Goal: Task Accomplishment & Management: Use online tool/utility

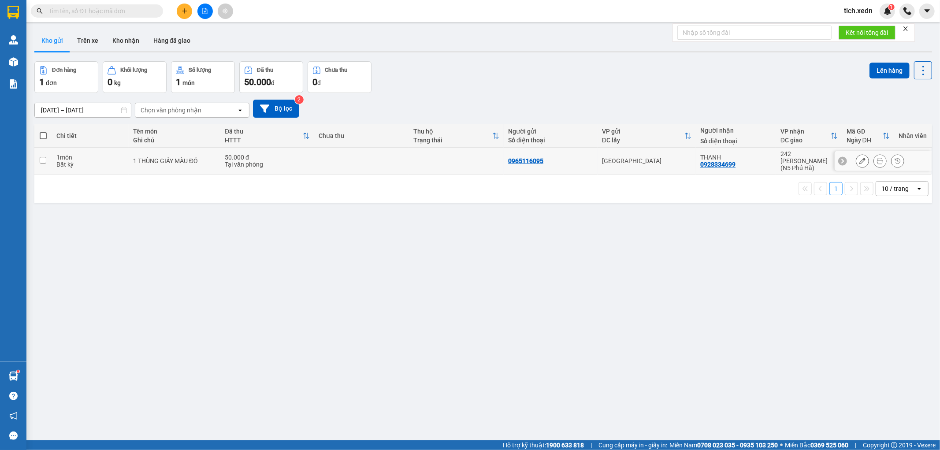
click at [42, 157] on input "checkbox" at bounding box center [43, 160] width 7 height 7
checkbox input "true"
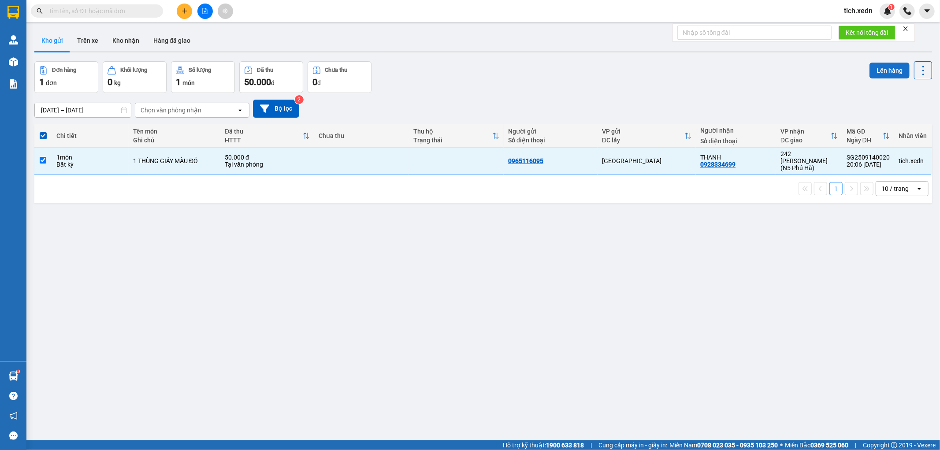
click at [869, 65] on button "Lên hàng" at bounding box center [889, 71] width 40 height 16
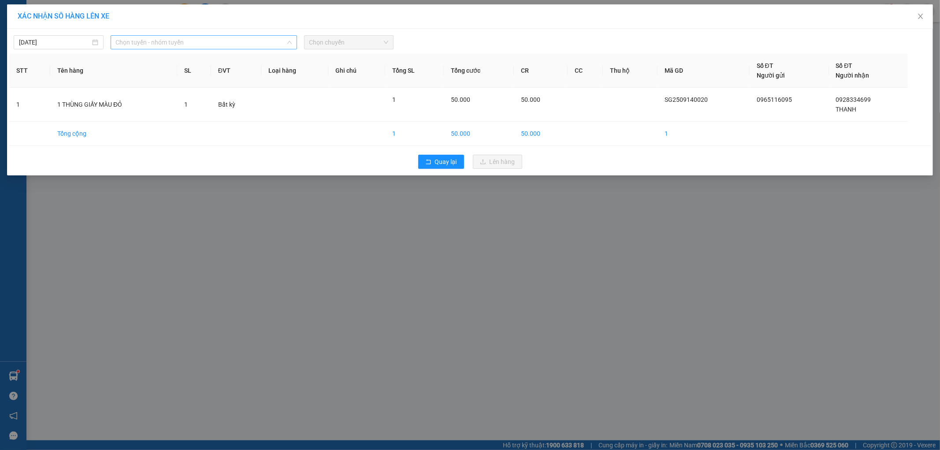
click at [274, 44] on span "Chọn tuyến - nhóm tuyến" at bounding box center [204, 42] width 176 height 13
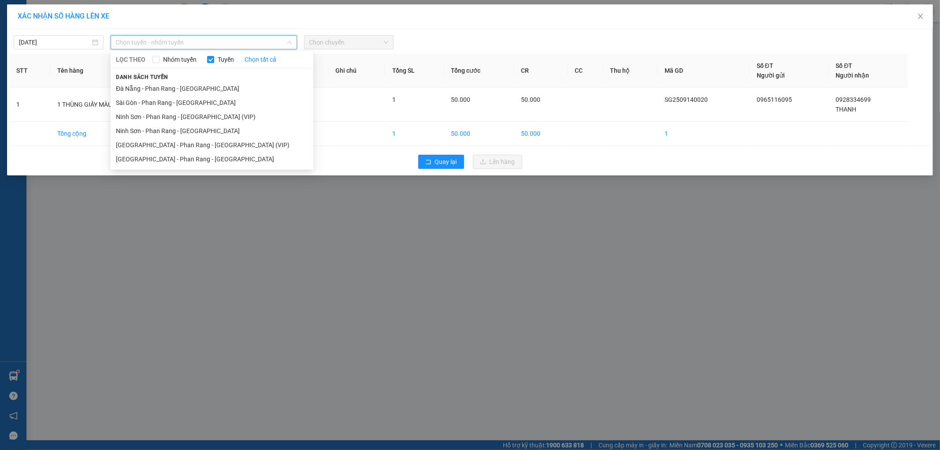
click at [245, 159] on li "[GEOGRAPHIC_DATA] - Phan Rang - [GEOGRAPHIC_DATA]" at bounding box center [212, 159] width 203 height 14
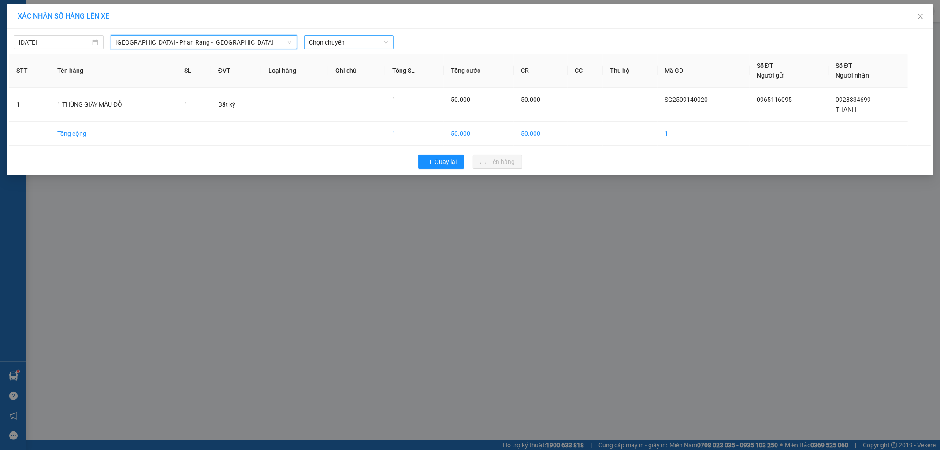
click at [337, 39] on span "Chọn chuyến" at bounding box center [348, 42] width 79 height 13
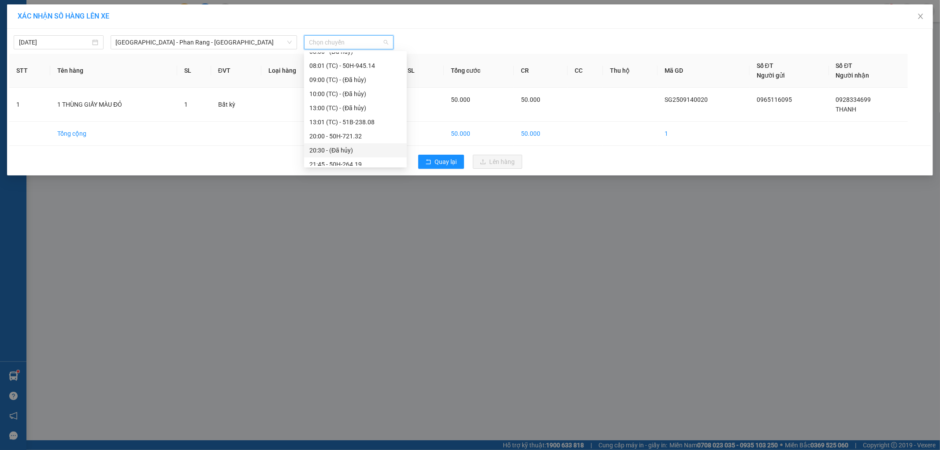
scroll to position [56, 0]
click at [362, 158] on div "21:45 - 50H-264.19" at bounding box center [355, 159] width 92 height 10
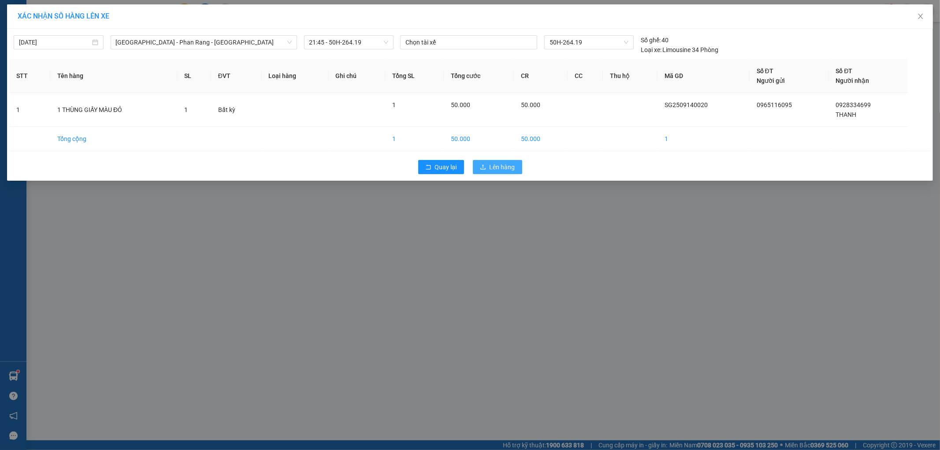
click at [500, 165] on span "Lên hàng" at bounding box center [502, 167] width 26 height 10
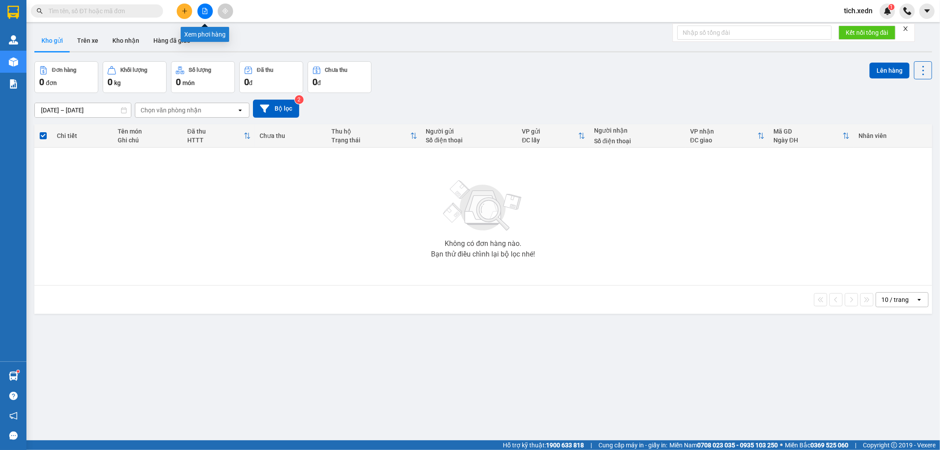
click at [200, 11] on button at bounding box center [204, 11] width 15 height 15
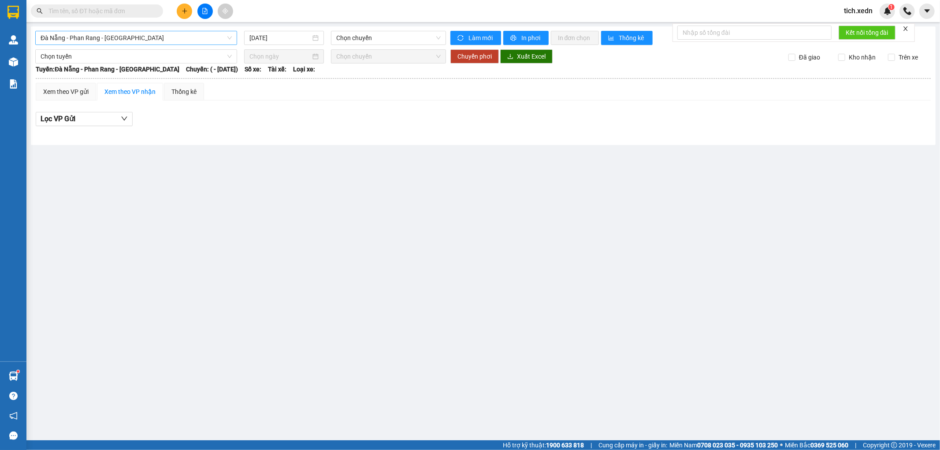
click at [231, 34] on span "Đà Nẵng - Phan Rang - [GEOGRAPHIC_DATA]" at bounding box center [136, 37] width 191 height 13
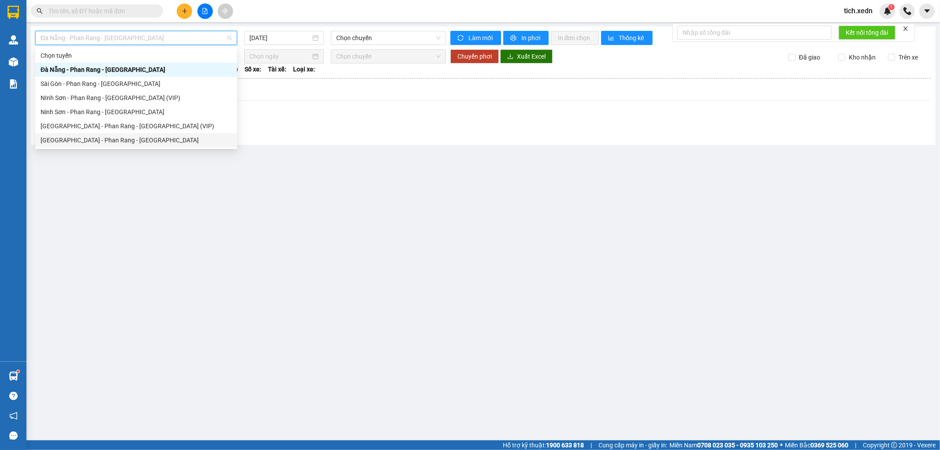
click at [206, 138] on div "[GEOGRAPHIC_DATA] - Phan Rang - [GEOGRAPHIC_DATA]" at bounding box center [136, 140] width 191 height 10
type input "[DATE]"
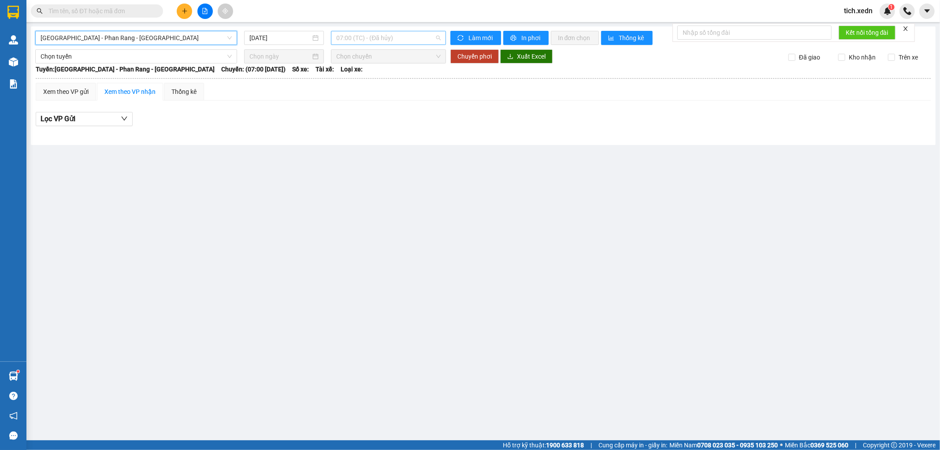
click at [341, 35] on span "07:00 (TC) - (Đã hủy)" at bounding box center [388, 37] width 104 height 13
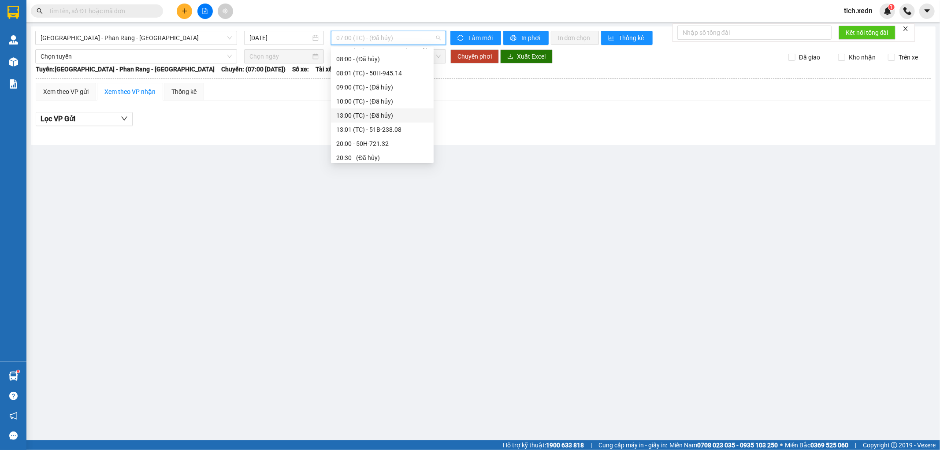
scroll to position [56, 0]
drag, startPoint x: 374, startPoint y: 154, endPoint x: 375, endPoint y: 137, distance: 16.8
click at [374, 153] on div "21:45 - 50H-264.19" at bounding box center [382, 154] width 92 height 10
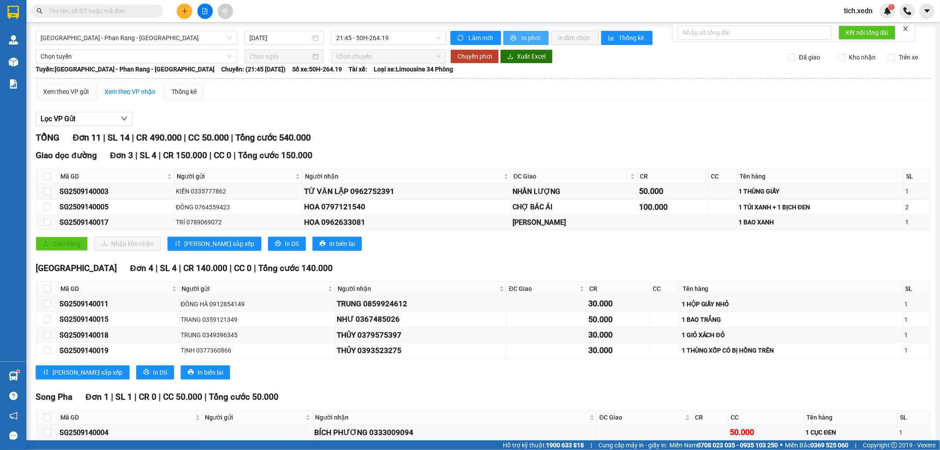
click at [515, 37] on button "In phơi" at bounding box center [525, 38] width 45 height 14
click at [510, 38] on icon "printer" at bounding box center [513, 38] width 6 height 6
drag, startPoint x: 167, startPoint y: 39, endPoint x: 170, endPoint y: 37, distance: 4.5
click at [169, 39] on span "[GEOGRAPHIC_DATA] - Phan Rang - [GEOGRAPHIC_DATA]" at bounding box center [136, 37] width 191 height 13
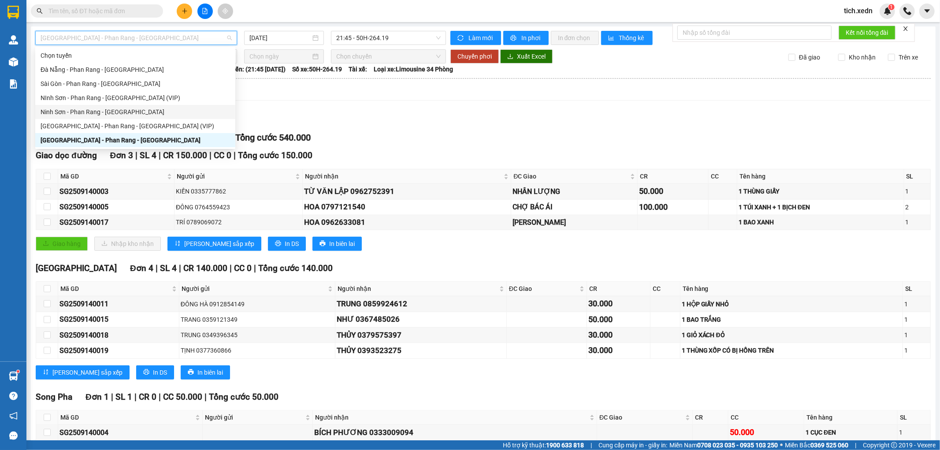
click at [139, 113] on div "Ninh Sơn - Phan Rang - [GEOGRAPHIC_DATA]" at bounding box center [135, 112] width 189 height 10
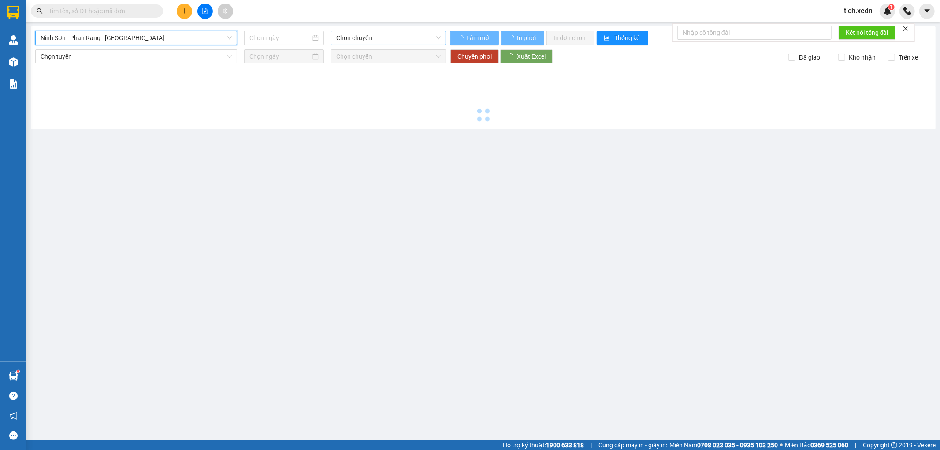
type input "[DATE]"
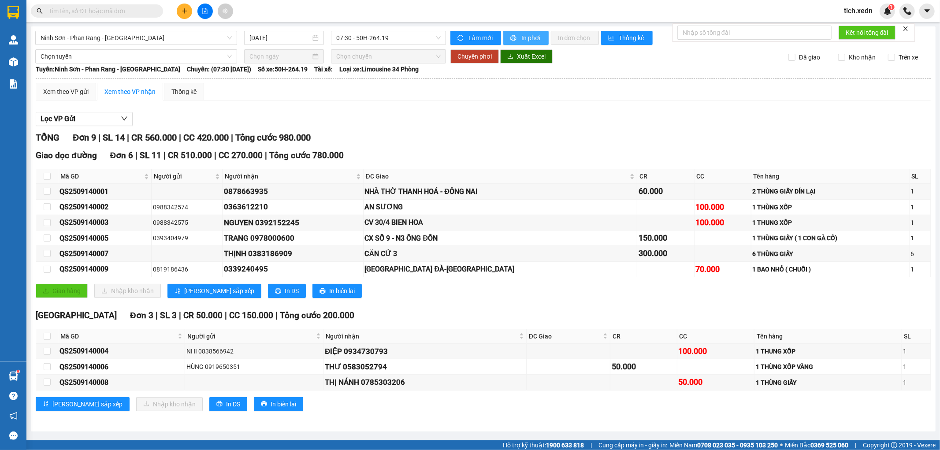
click at [525, 34] on span "In phơi" at bounding box center [531, 38] width 20 height 10
click at [419, 36] on span "07:30 - 50H-264.19" at bounding box center [388, 37] width 104 height 13
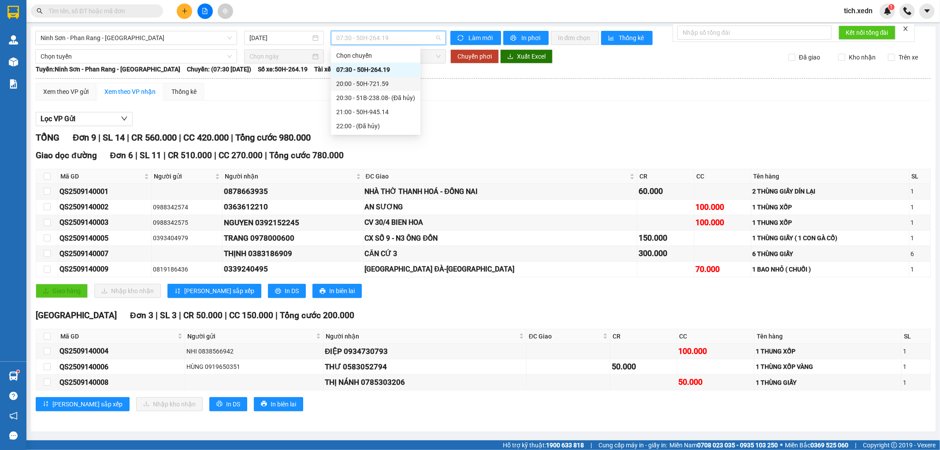
click at [403, 85] on div "20:00 - 50H-721.59" at bounding box center [375, 84] width 79 height 10
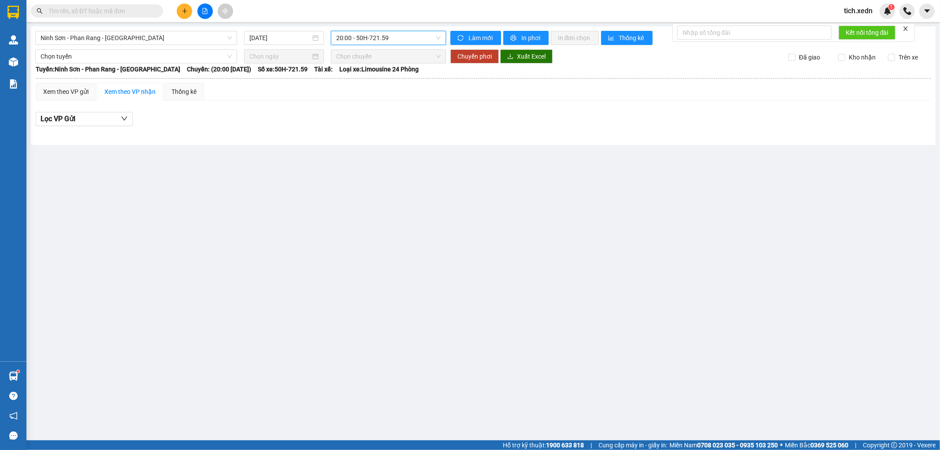
click at [399, 34] on span "20:00 - 50H-721.59" at bounding box center [388, 37] width 104 height 13
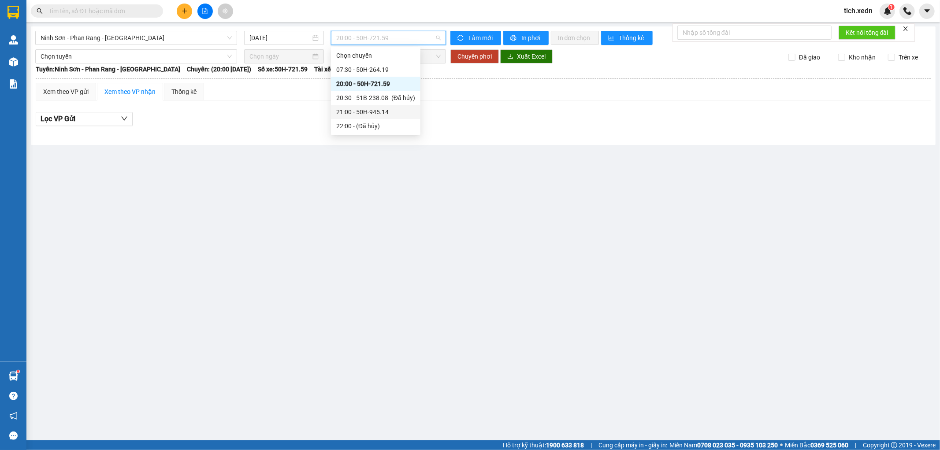
click at [395, 106] on div "21:00 - 50H-945.14" at bounding box center [375, 112] width 89 height 14
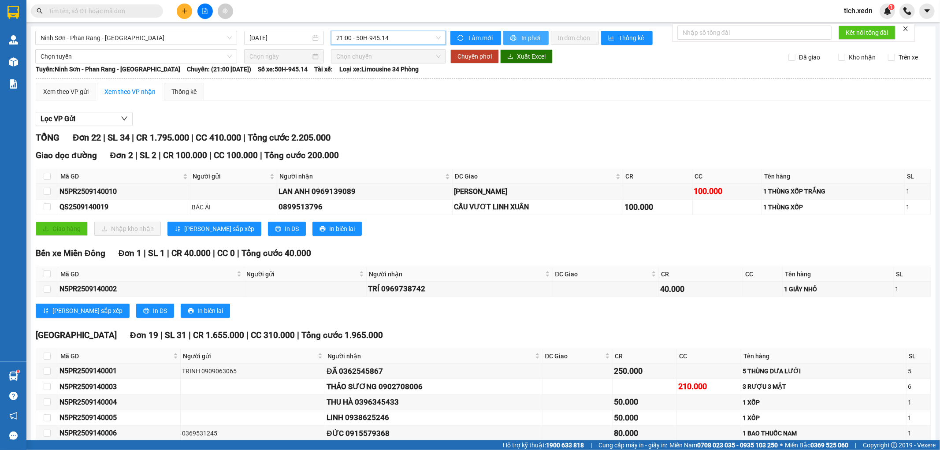
click at [513, 38] on span "printer" at bounding box center [513, 38] width 7 height 7
click at [228, 41] on span "Ninh Sơn - Phan Rang - [GEOGRAPHIC_DATA]" at bounding box center [136, 37] width 191 height 13
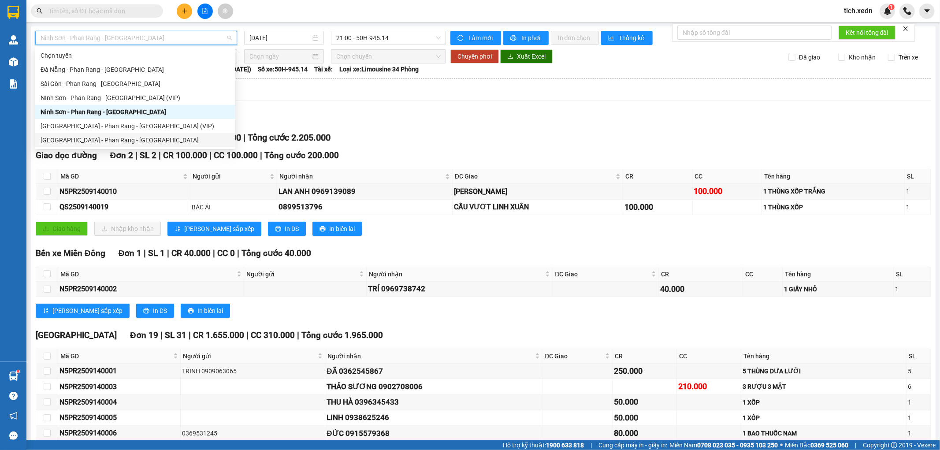
click at [141, 135] on div "[GEOGRAPHIC_DATA] - Phan Rang - [GEOGRAPHIC_DATA]" at bounding box center [135, 140] width 189 height 10
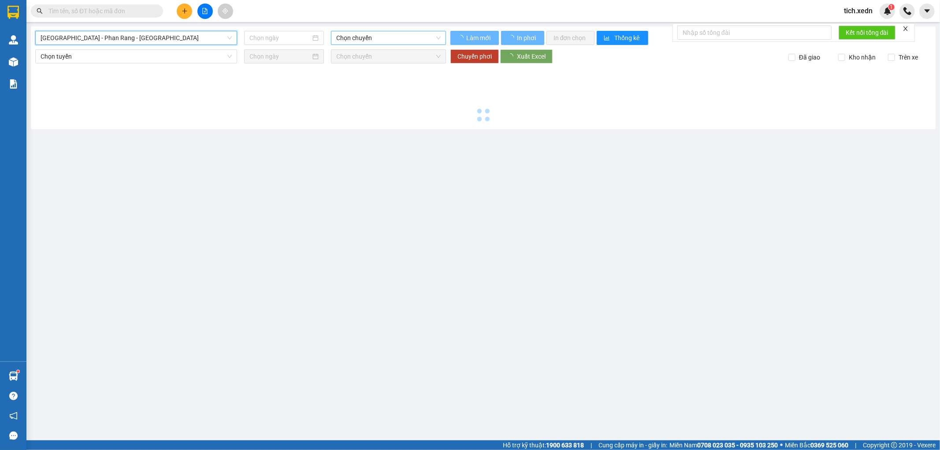
type input "[DATE]"
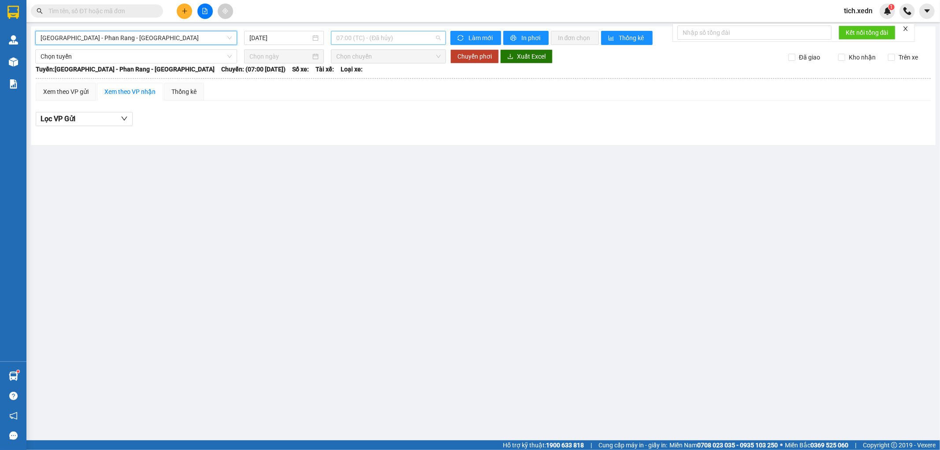
click at [372, 41] on span "07:00 (TC) - (Đã hủy)" at bounding box center [388, 37] width 104 height 13
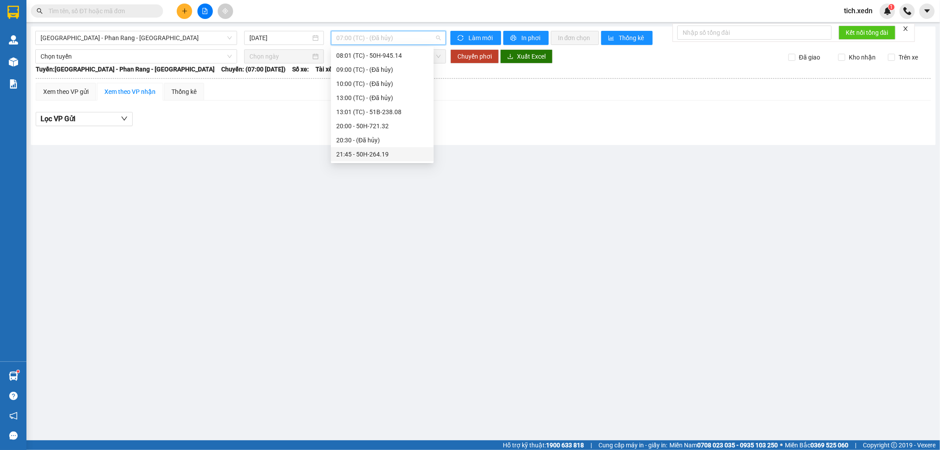
click at [389, 152] on div "21:45 - 50H-264.19" at bounding box center [382, 154] width 92 height 10
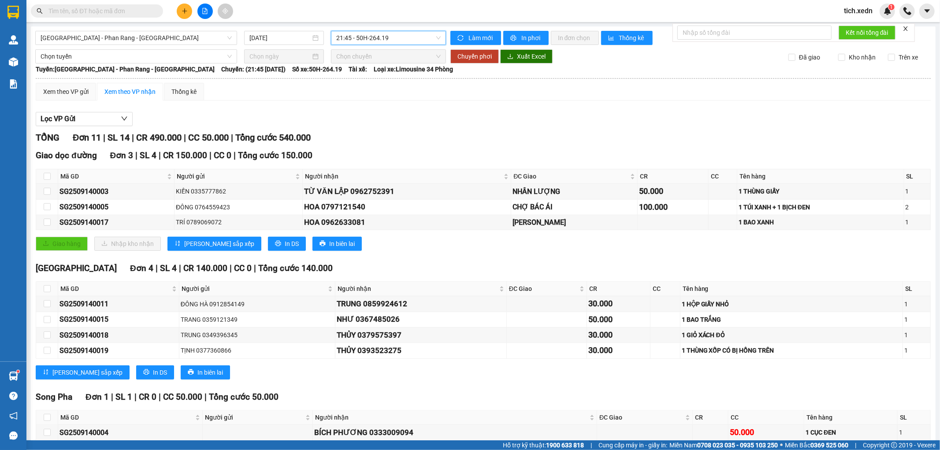
click at [400, 38] on span "21:45 - 50H-264.19" at bounding box center [388, 37] width 104 height 13
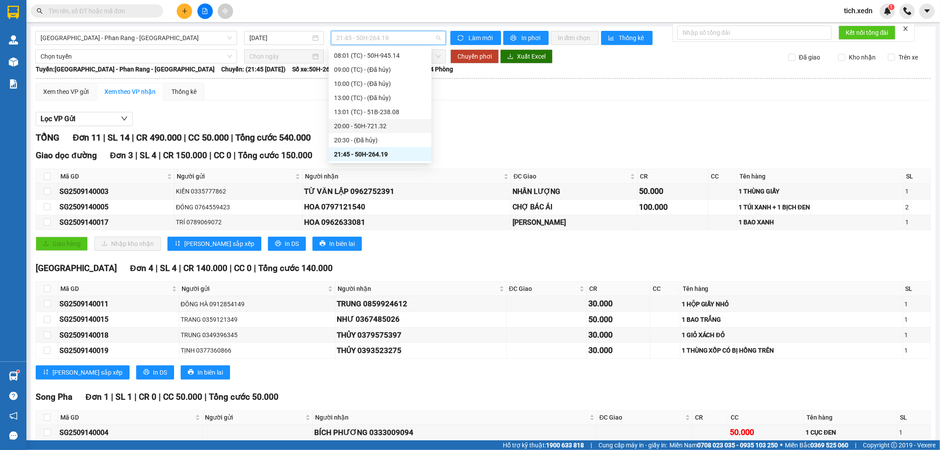
click at [372, 120] on div "20:00 - 50H-721.32" at bounding box center [380, 126] width 103 height 14
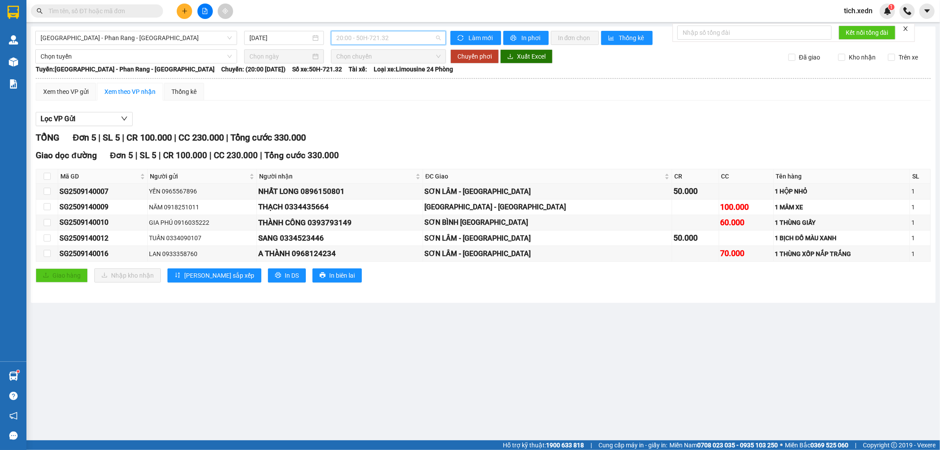
click at [402, 37] on span "20:00 - 50H-721.32" at bounding box center [388, 37] width 104 height 13
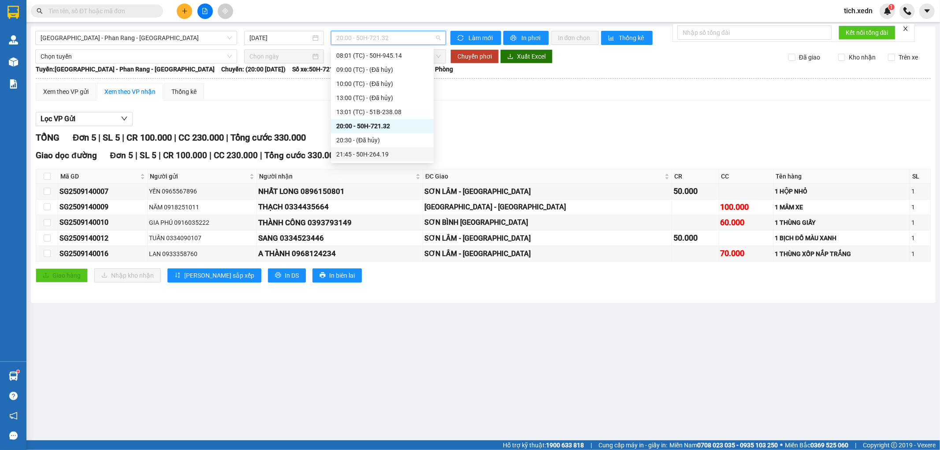
click at [406, 151] on div "21:45 - 50H-264.19" at bounding box center [382, 154] width 92 height 10
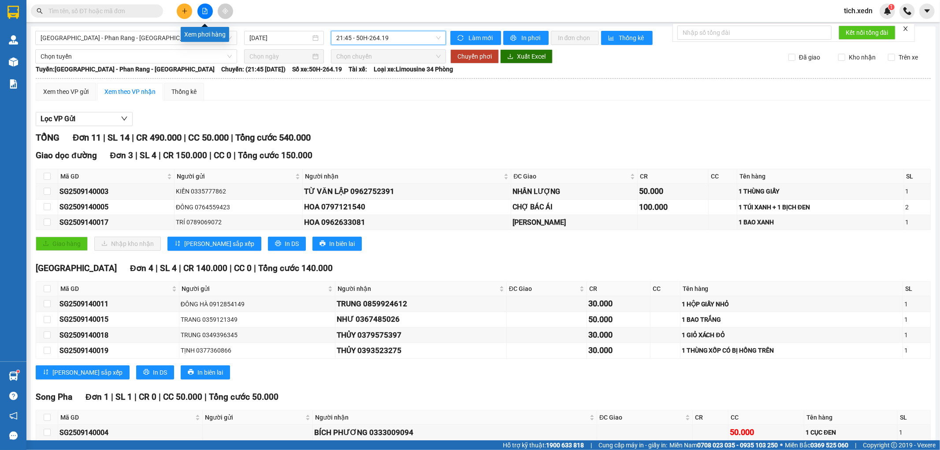
click at [204, 15] on button at bounding box center [204, 11] width 15 height 15
click at [400, 40] on span "21:45 - 50H-264.19" at bounding box center [388, 37] width 104 height 13
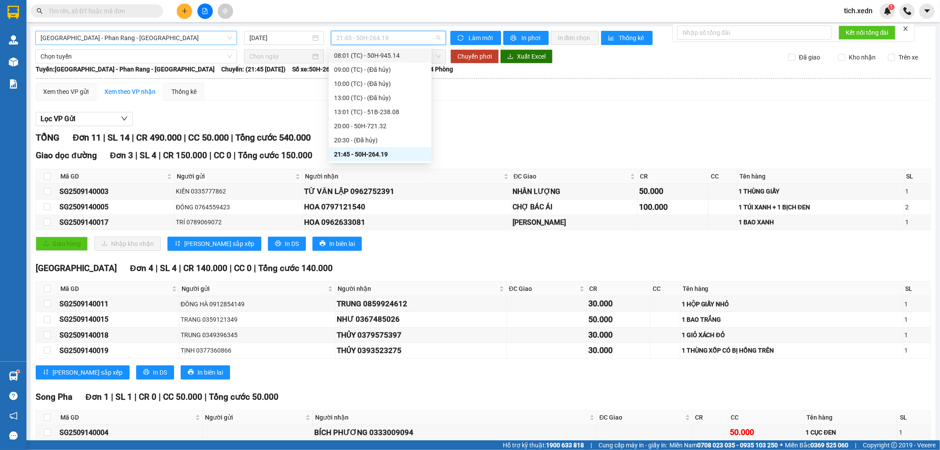
click at [178, 40] on span "[GEOGRAPHIC_DATA] - Phan Rang - [GEOGRAPHIC_DATA]" at bounding box center [136, 37] width 191 height 13
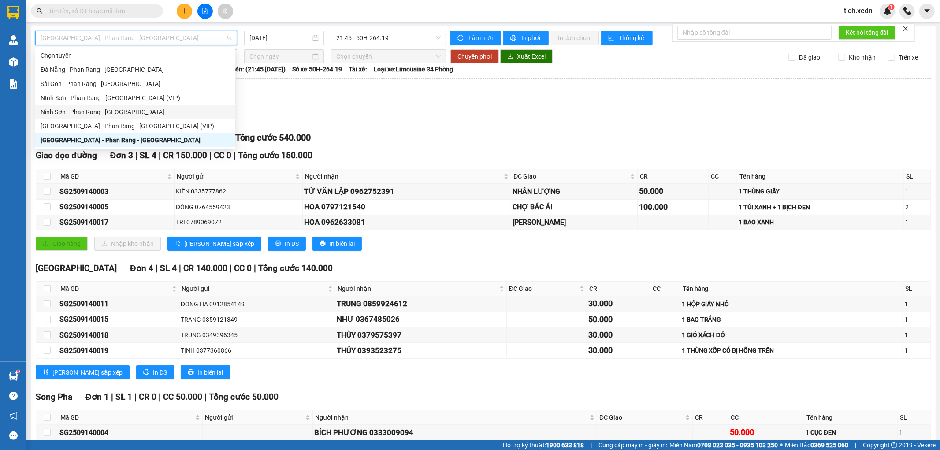
click at [175, 108] on div "Ninh Sơn - Phan Rang - [GEOGRAPHIC_DATA]" at bounding box center [135, 112] width 189 height 10
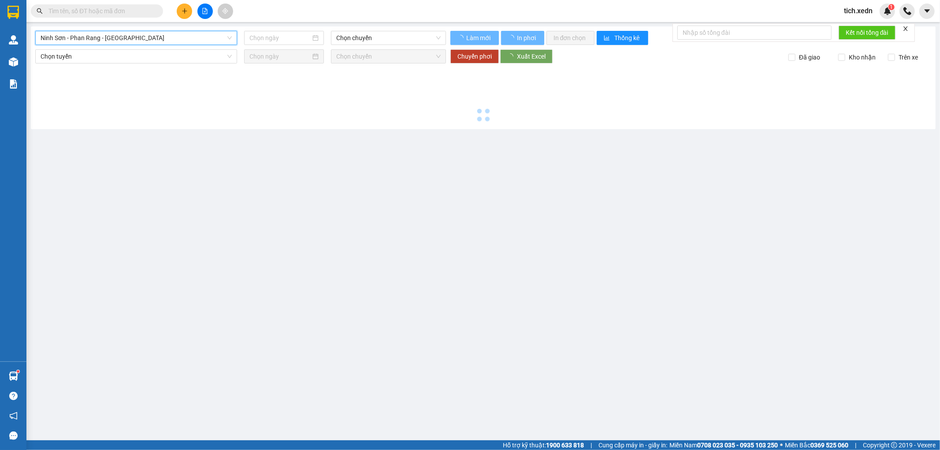
type input "[DATE]"
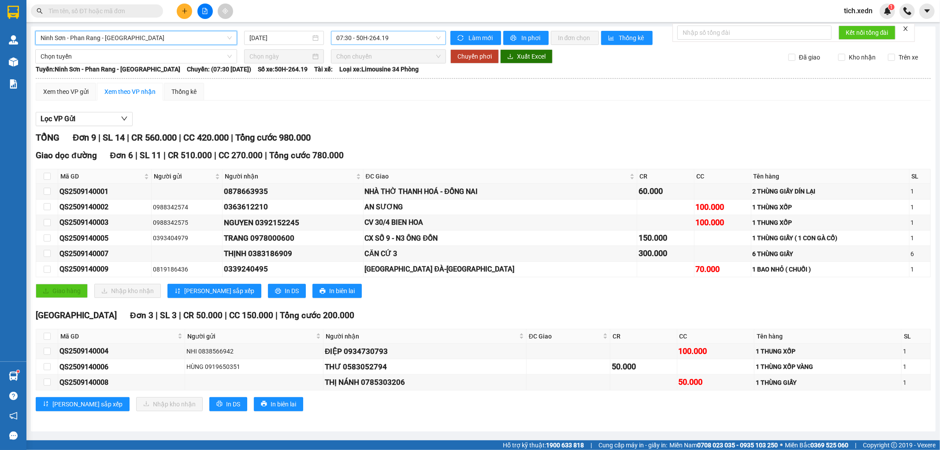
click at [390, 33] on span "07:30 - 50H-264.19" at bounding box center [388, 37] width 104 height 13
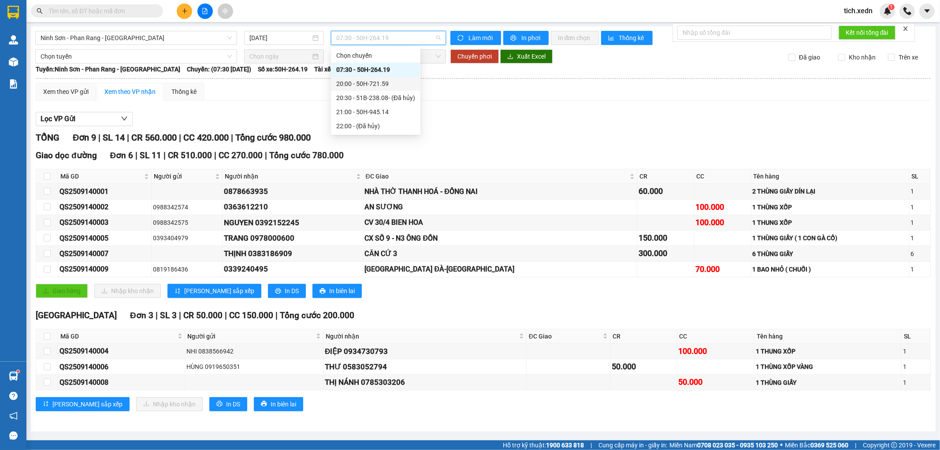
click at [391, 87] on div "20:00 - 50H-721.59" at bounding box center [375, 84] width 79 height 10
